Goal: Find specific page/section: Locate item on page

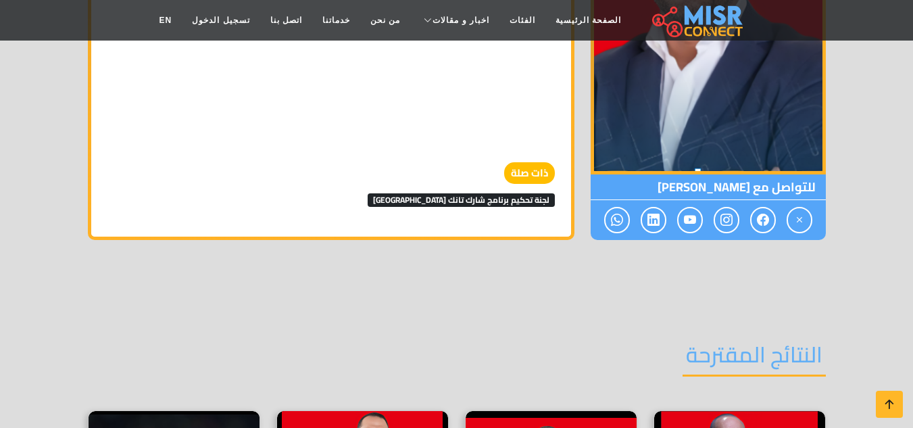
scroll to position [1772, 0]
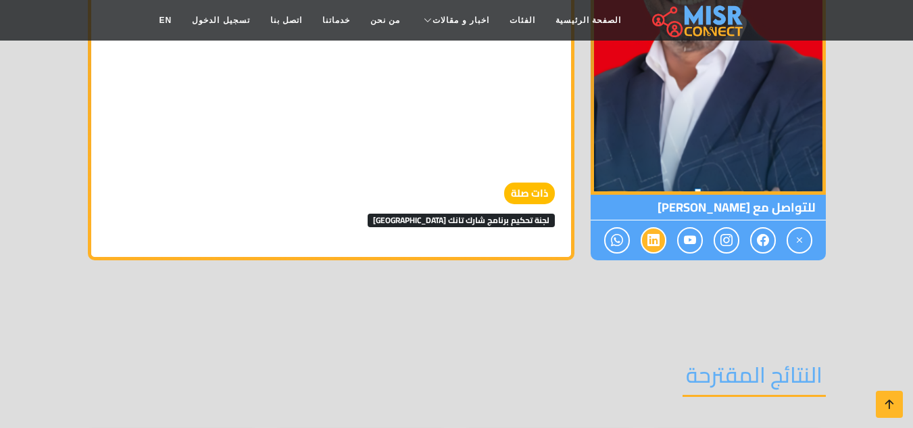
click at [657, 229] on icon at bounding box center [653, 240] width 12 height 22
click at [647, 229] on icon at bounding box center [653, 240] width 12 height 22
click at [651, 229] on icon at bounding box center [653, 240] width 12 height 22
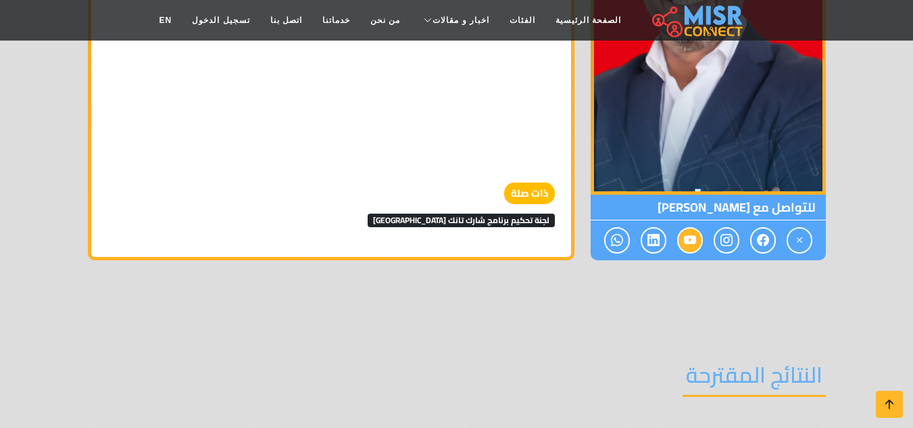
click at [698, 228] on span at bounding box center [690, 241] width 26 height 26
click at [734, 228] on span at bounding box center [726, 241] width 26 height 26
click at [751, 221] on div at bounding box center [707, 241] width 235 height 40
click at [767, 229] on icon at bounding box center [763, 240] width 12 height 22
click at [779, 221] on div at bounding box center [707, 241] width 235 height 40
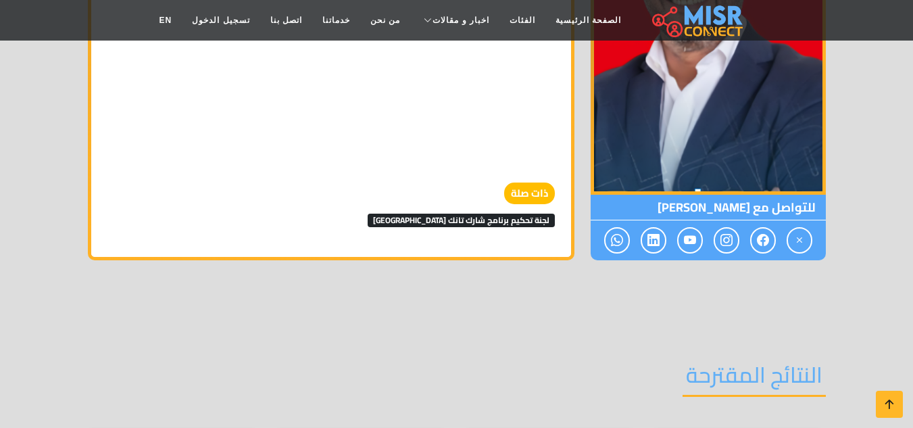
click at [790, 221] on div at bounding box center [707, 241] width 235 height 40
click at [746, 221] on div at bounding box center [707, 241] width 235 height 40
click at [684, 229] on icon at bounding box center [690, 240] width 12 height 22
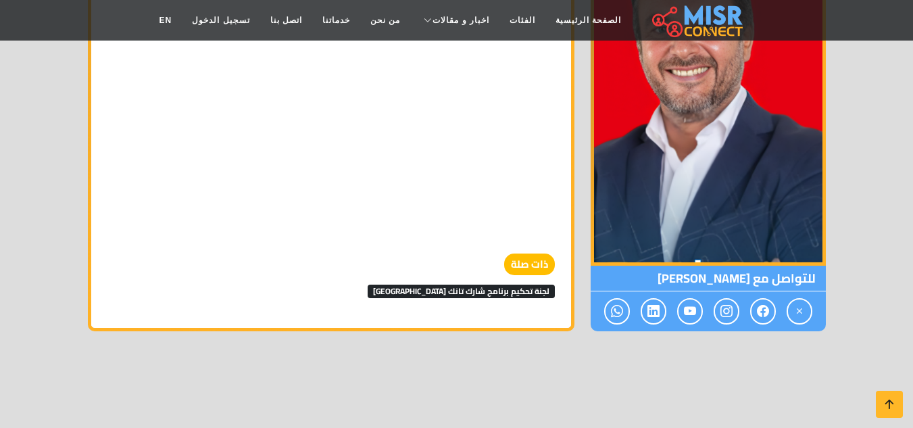
scroll to position [1700, 0]
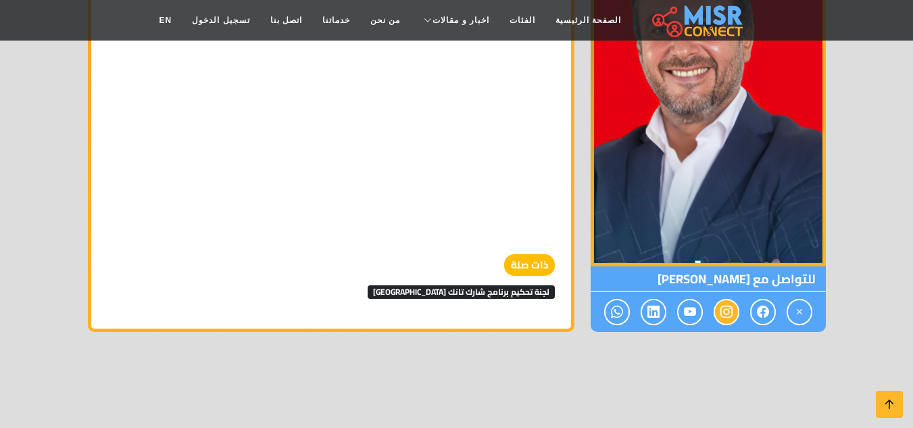
click at [717, 299] on span at bounding box center [726, 312] width 26 height 26
click at [752, 299] on span at bounding box center [763, 312] width 26 height 26
click at [767, 301] on icon at bounding box center [763, 312] width 12 height 22
